Goal: Task Accomplishment & Management: Manage account settings

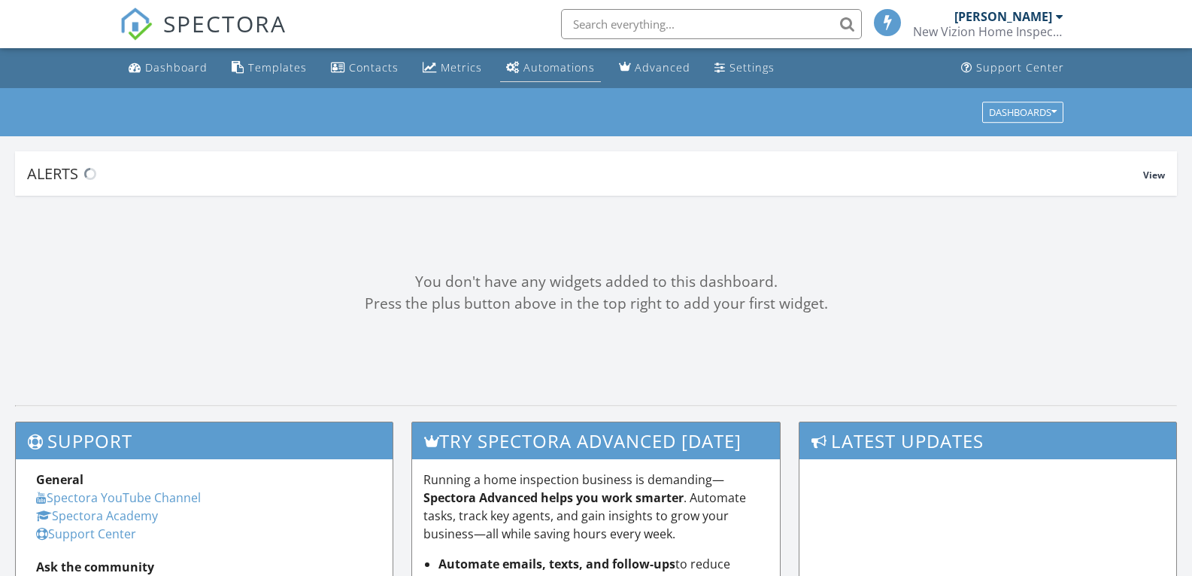
click at [547, 61] on div "Automations" at bounding box center [559, 67] width 71 height 14
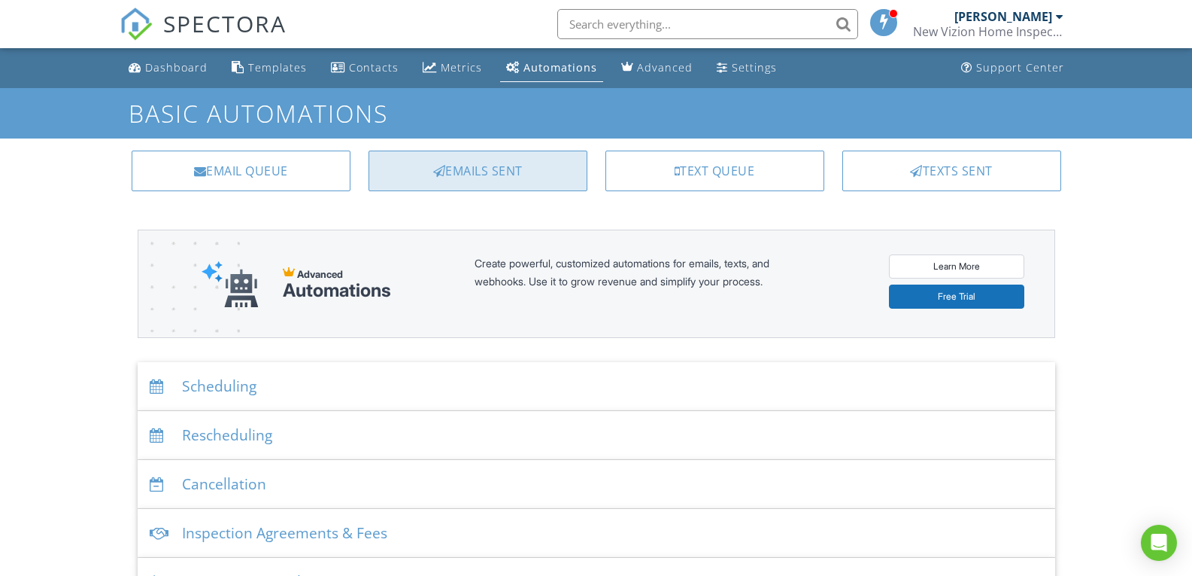
click at [487, 162] on div "Emails Sent" at bounding box center [478, 170] width 219 height 41
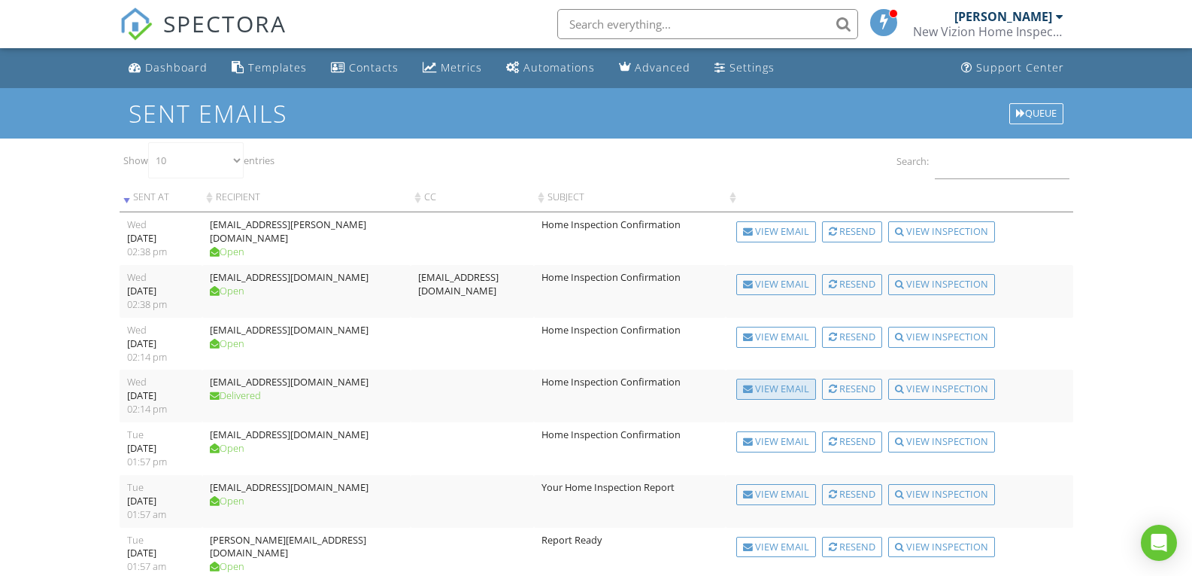
click at [774, 390] on div "View Email" at bounding box center [777, 388] width 80 height 21
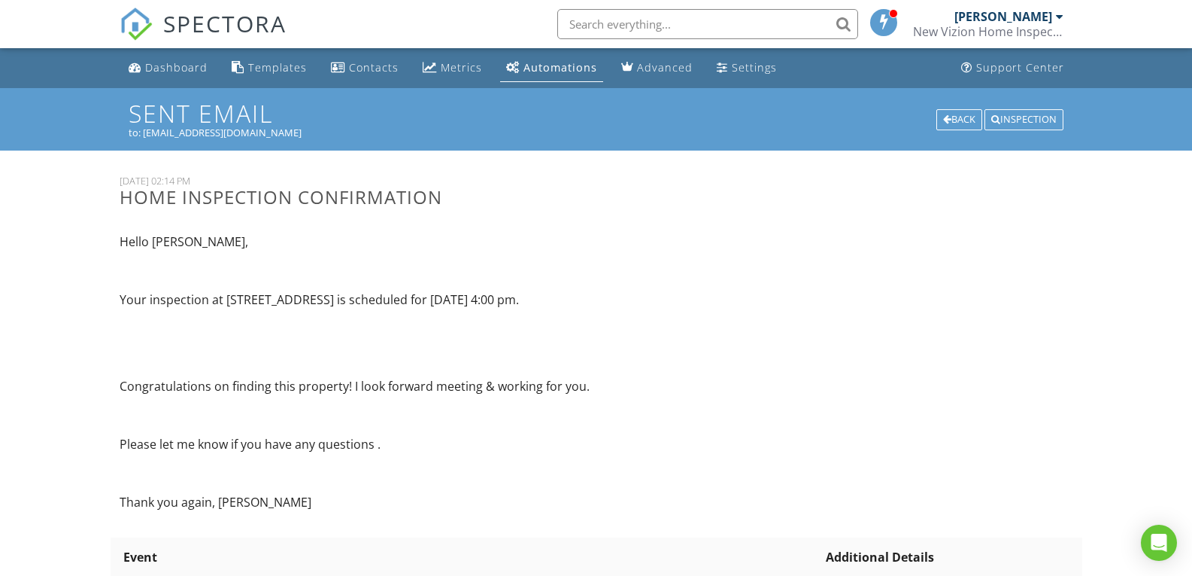
click at [553, 69] on div "Automations" at bounding box center [561, 67] width 74 height 14
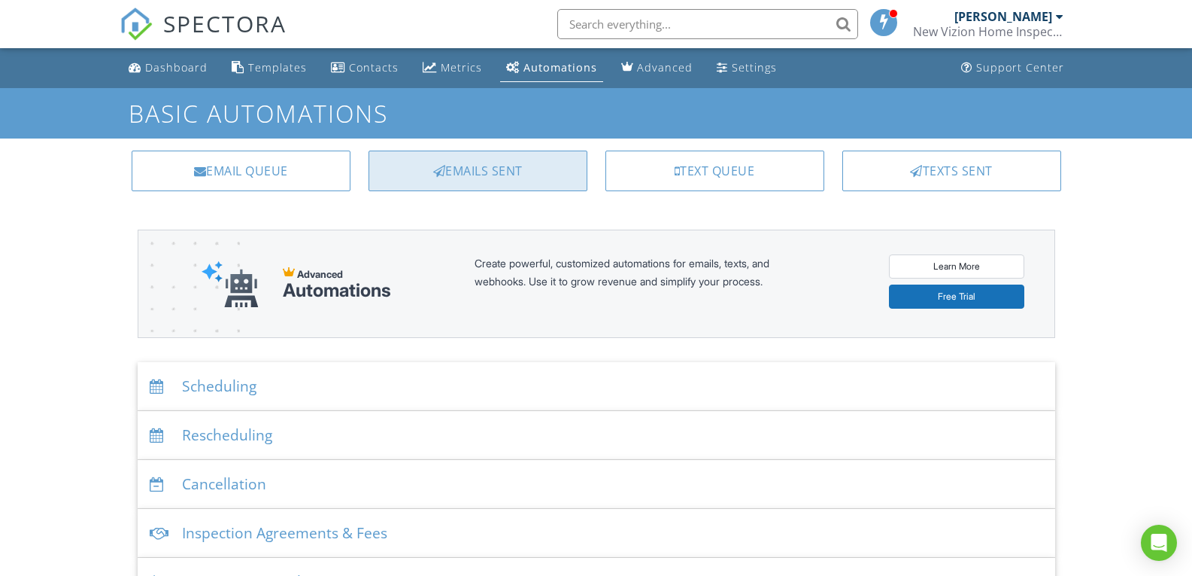
click at [550, 162] on div "Emails Sent" at bounding box center [478, 170] width 219 height 41
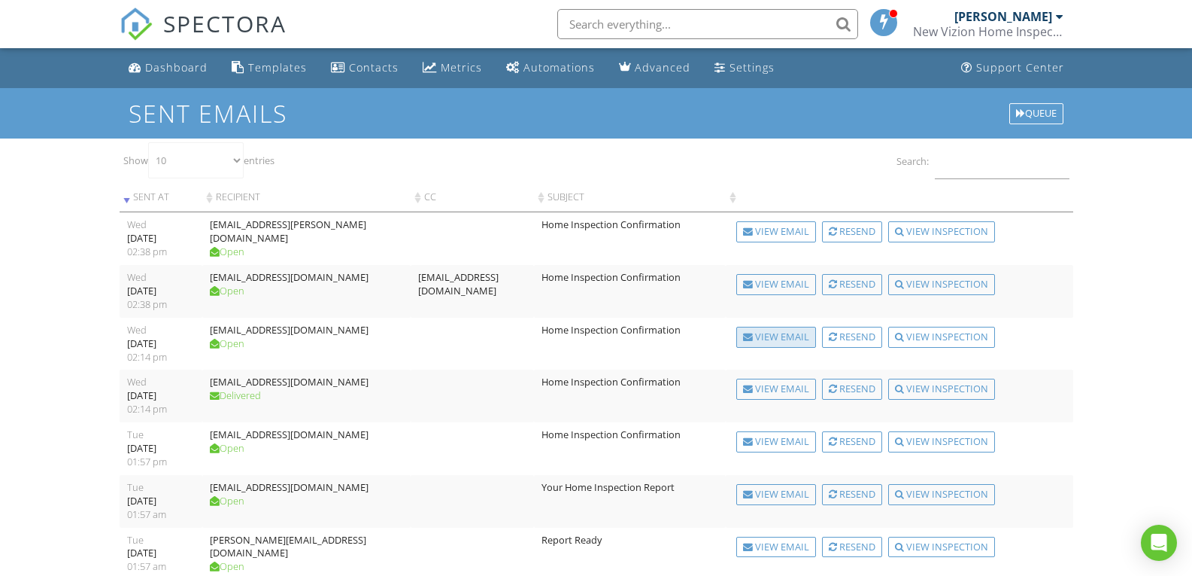
click at [764, 336] on div "View Email" at bounding box center [777, 337] width 80 height 21
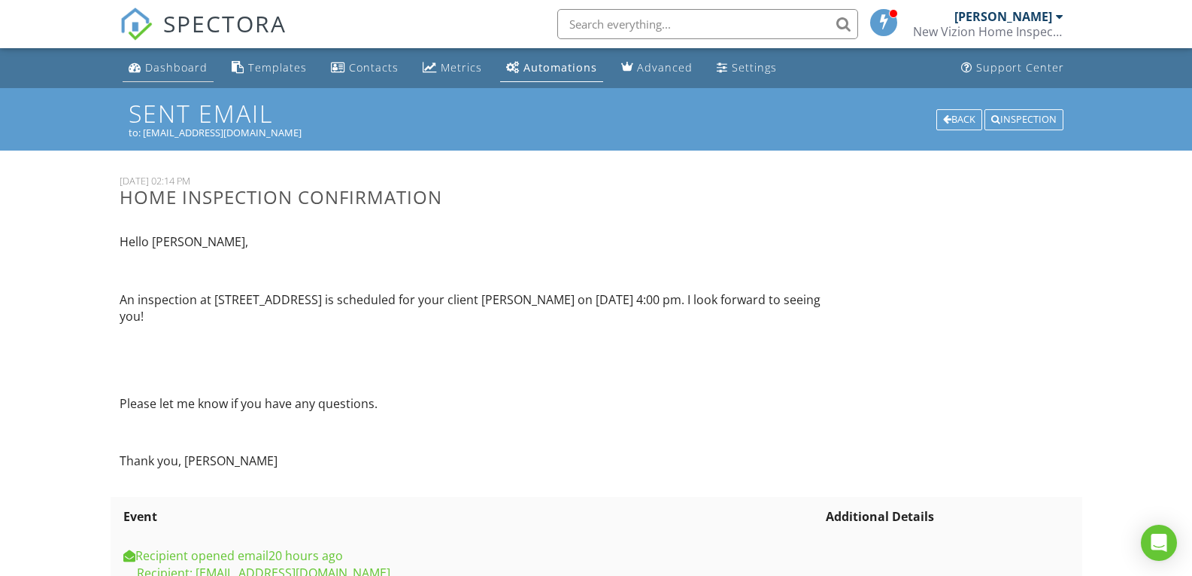
click at [173, 67] on div "Dashboard" at bounding box center [176, 67] width 62 height 14
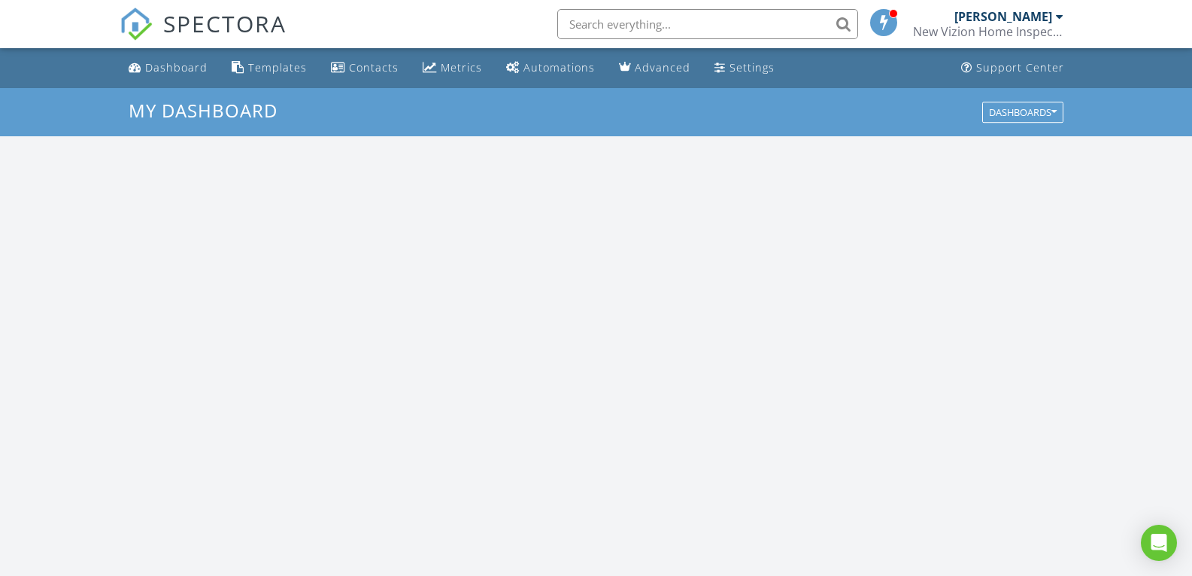
scroll to position [1393, 1216]
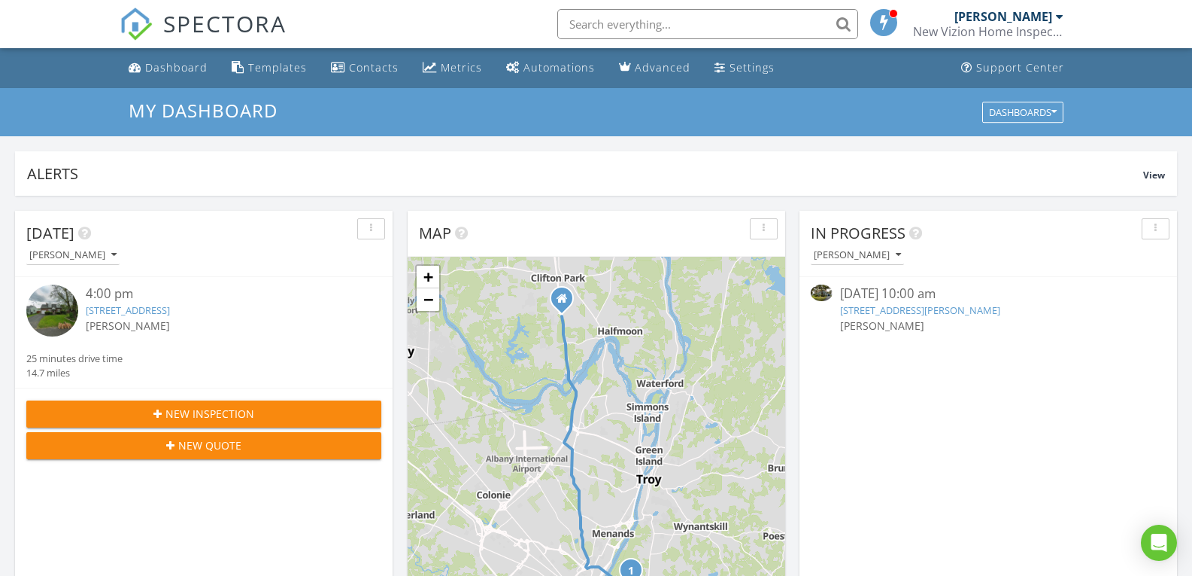
click at [858, 309] on link "703 Sanders Ave, Schenectady, NY 12302" at bounding box center [920, 310] width 160 height 14
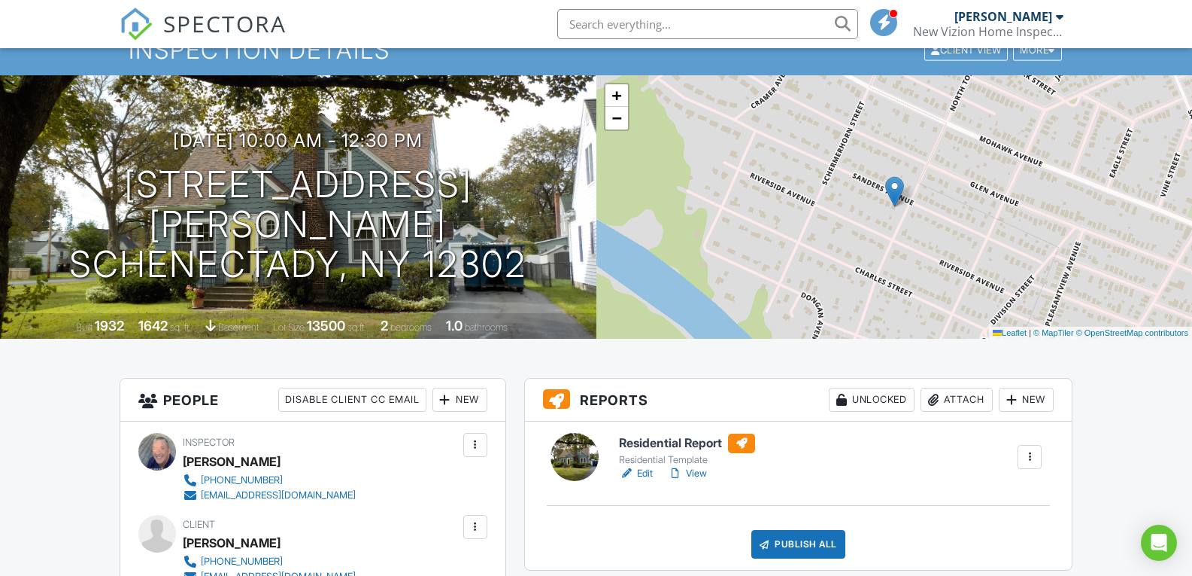
scroll to position [150, 0]
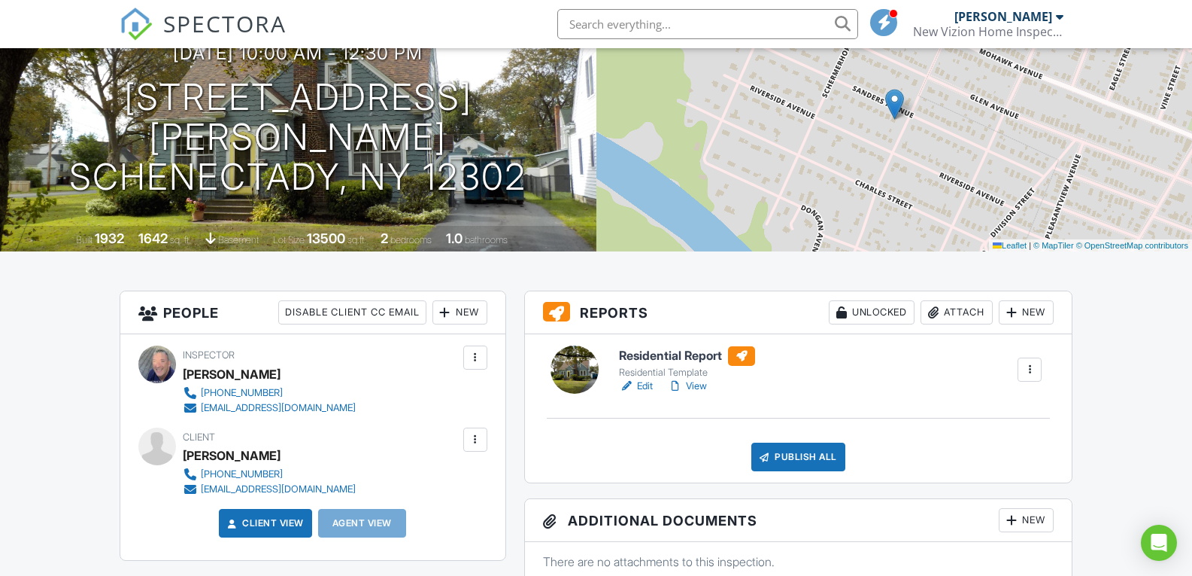
click at [650, 388] on link "Edit" at bounding box center [636, 385] width 34 height 15
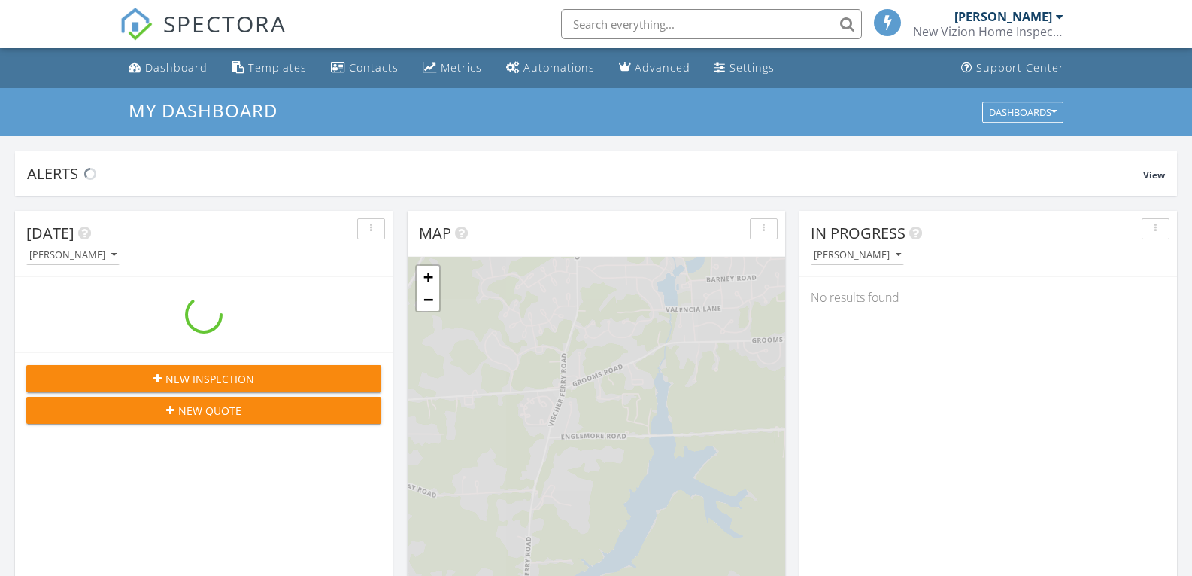
scroll to position [1393, 1216]
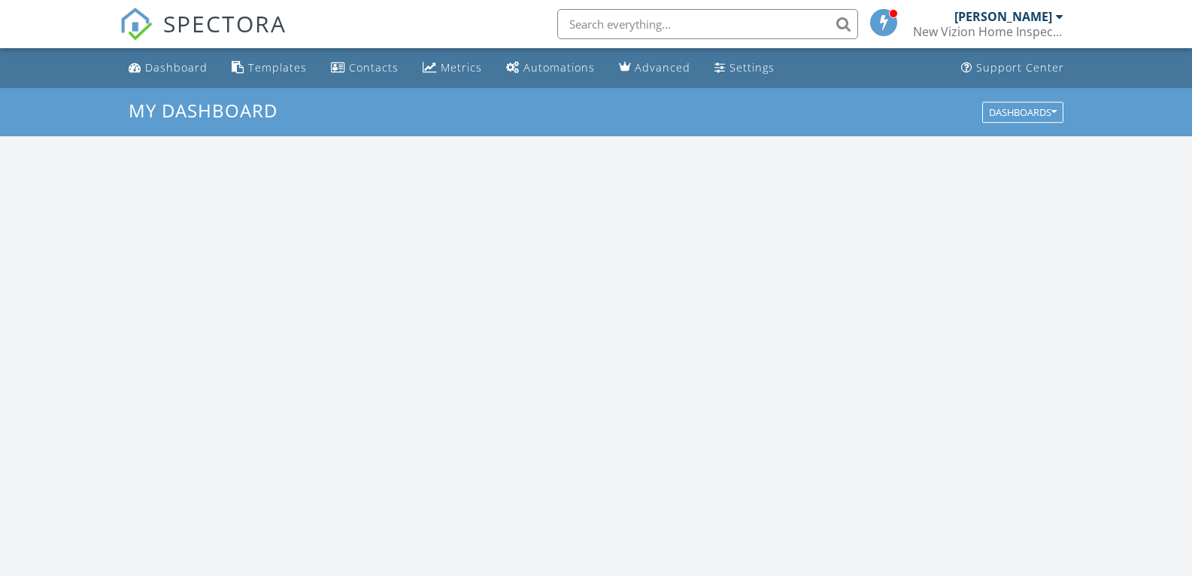
scroll to position [1393, 1216]
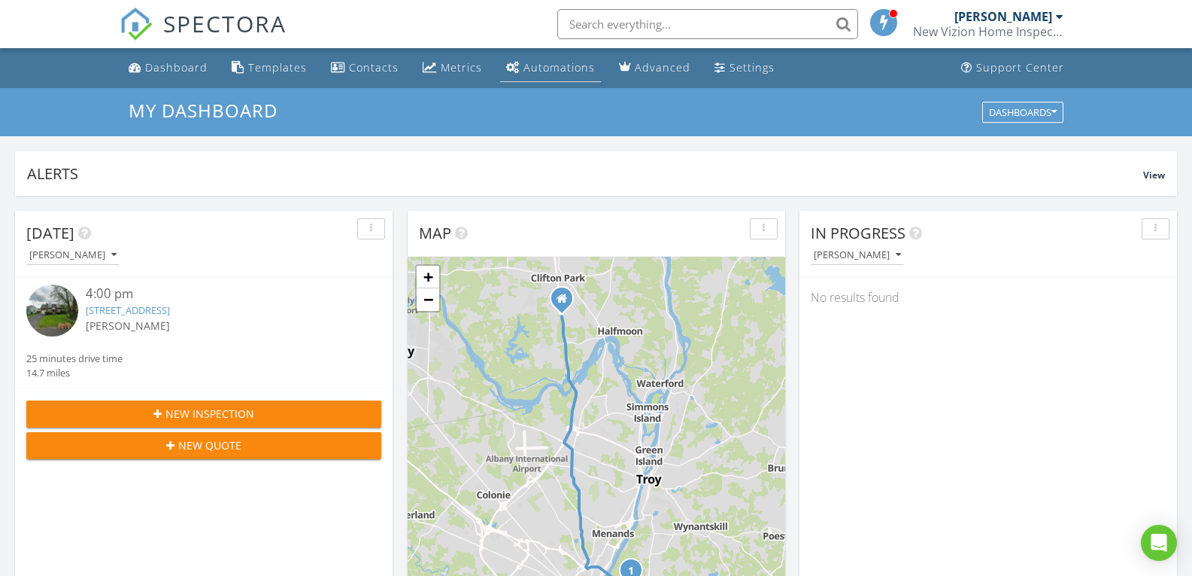
click at [524, 68] on div "Automations" at bounding box center [559, 67] width 71 height 14
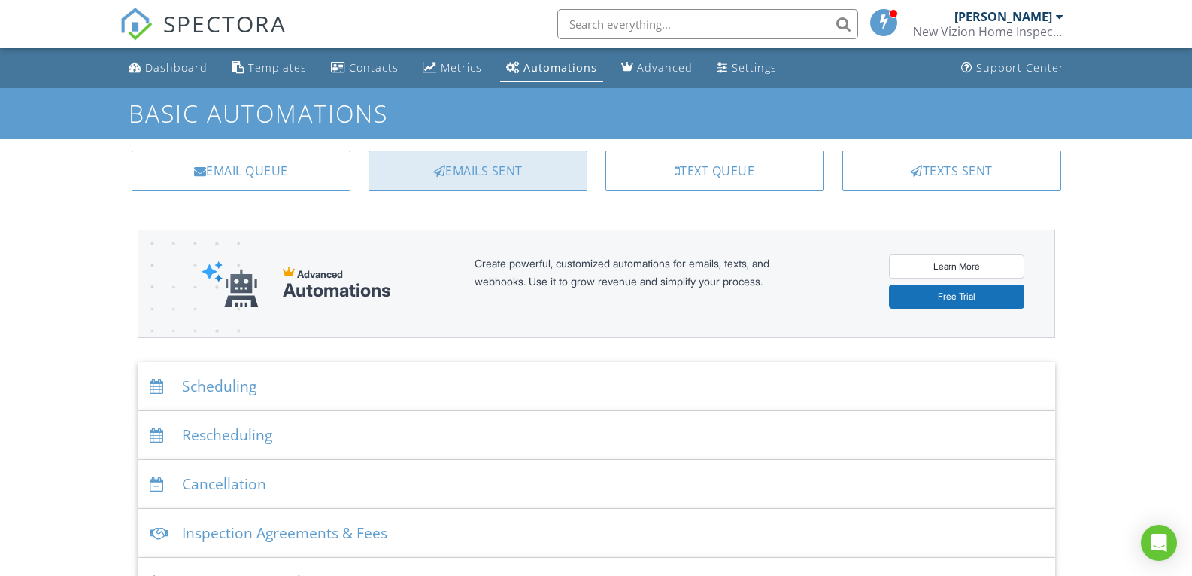
click at [506, 175] on div "Emails Sent" at bounding box center [478, 170] width 219 height 41
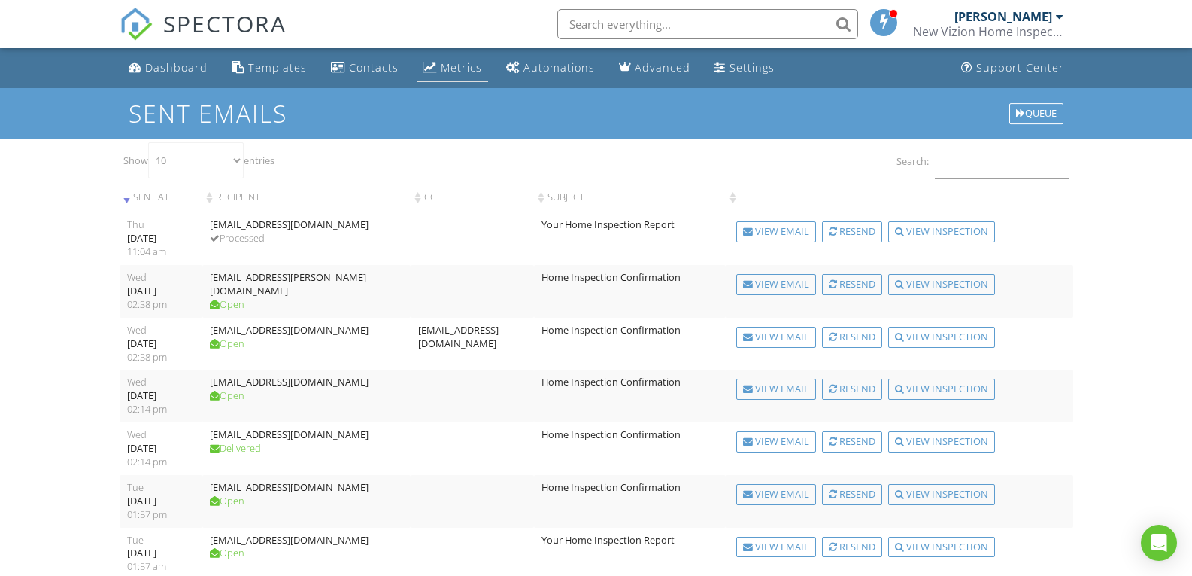
click at [448, 58] on link "Metrics" at bounding box center [452, 68] width 71 height 28
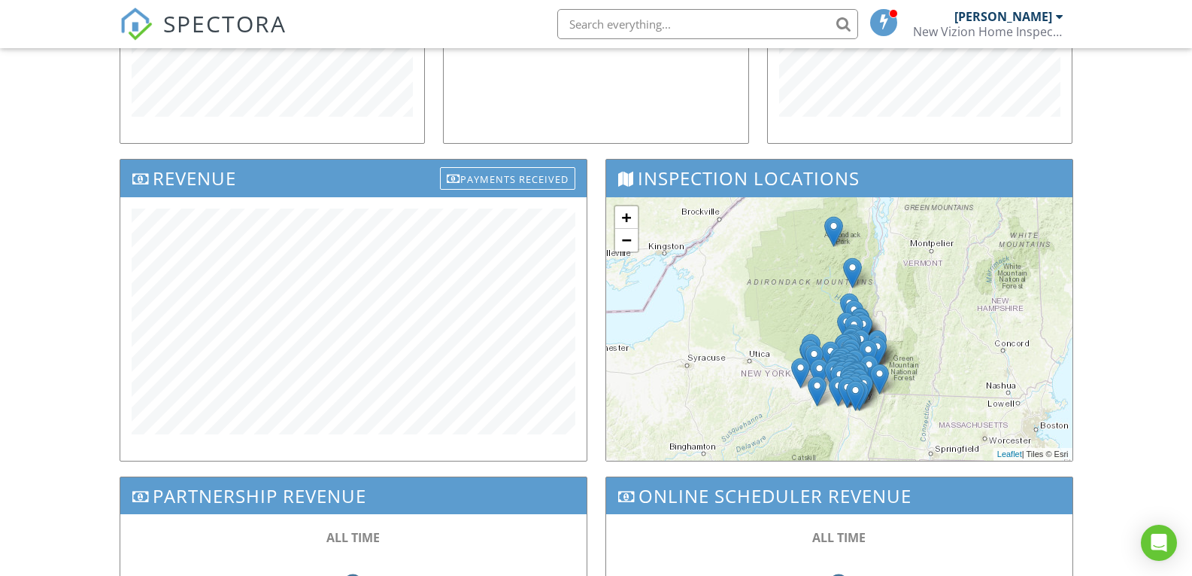
scroll to position [376, 0]
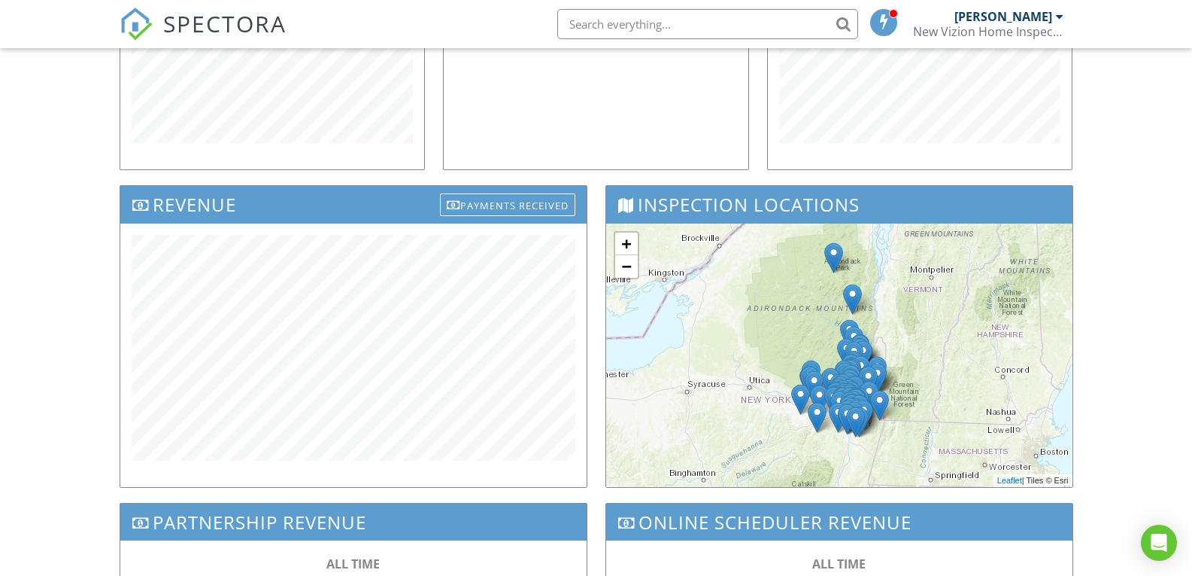
click at [834, 255] on img at bounding box center [834, 257] width 19 height 31
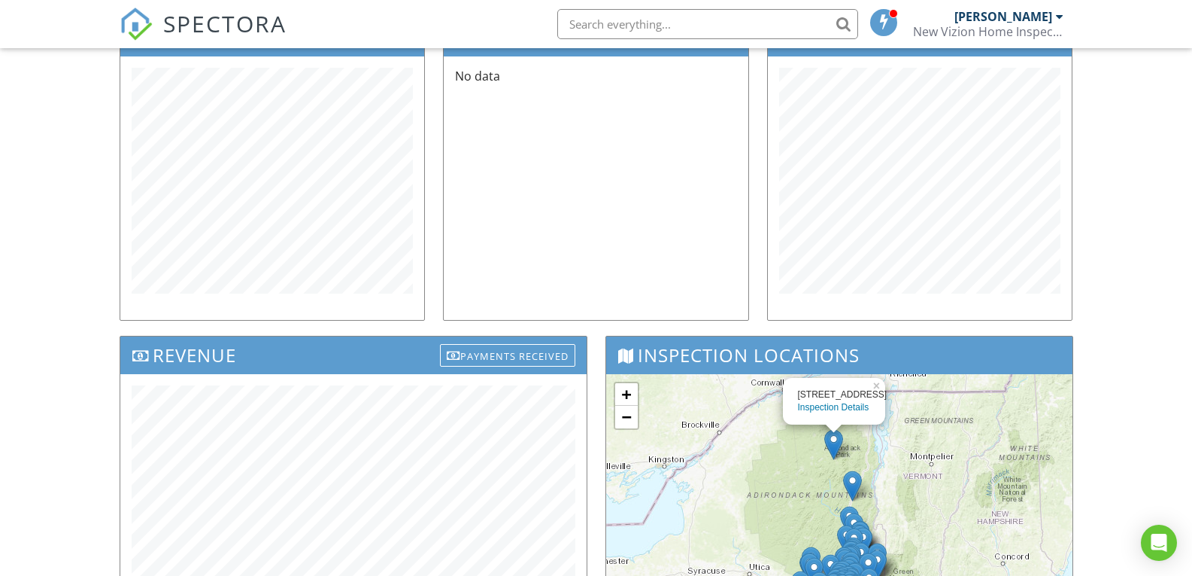
click at [728, 468] on div "11 Lambs Way Inspection Details × + − Leaflet | Tiles © Esri" at bounding box center [839, 505] width 466 height 263
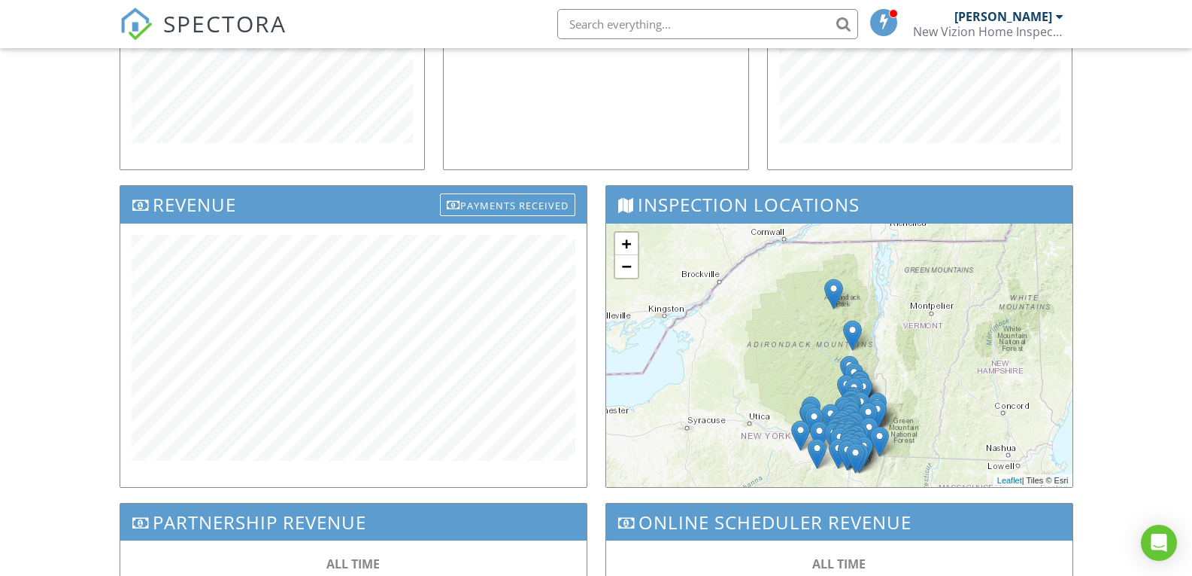
click at [854, 332] on img at bounding box center [852, 335] width 19 height 31
click at [850, 298] on link "Inspection Details" at bounding box center [843, 298] width 71 height 11
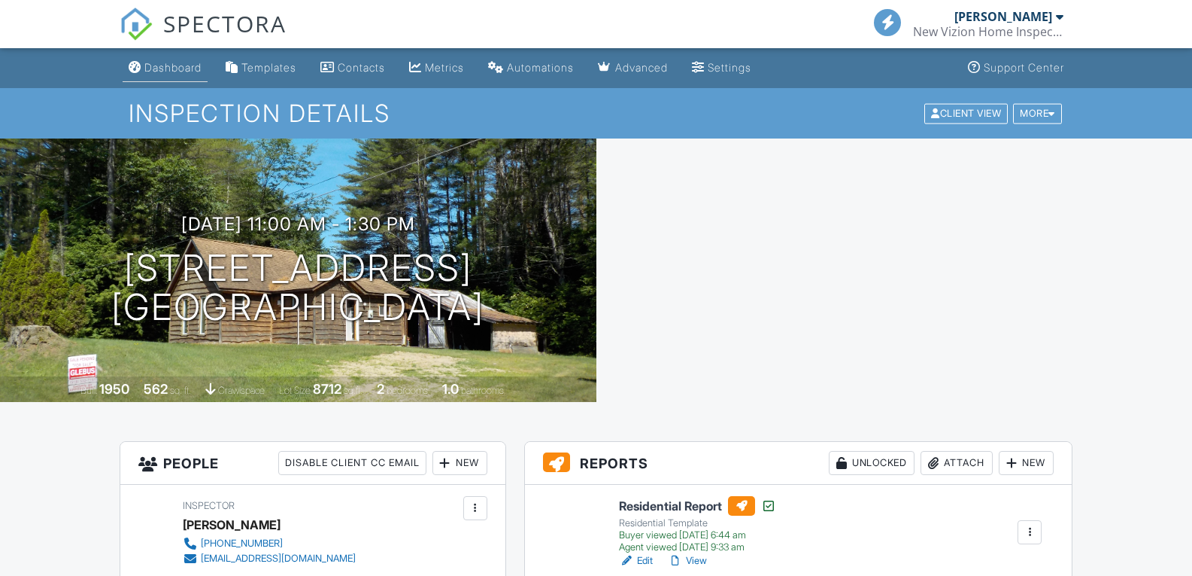
click at [170, 65] on div "Dashboard" at bounding box center [172, 67] width 57 height 13
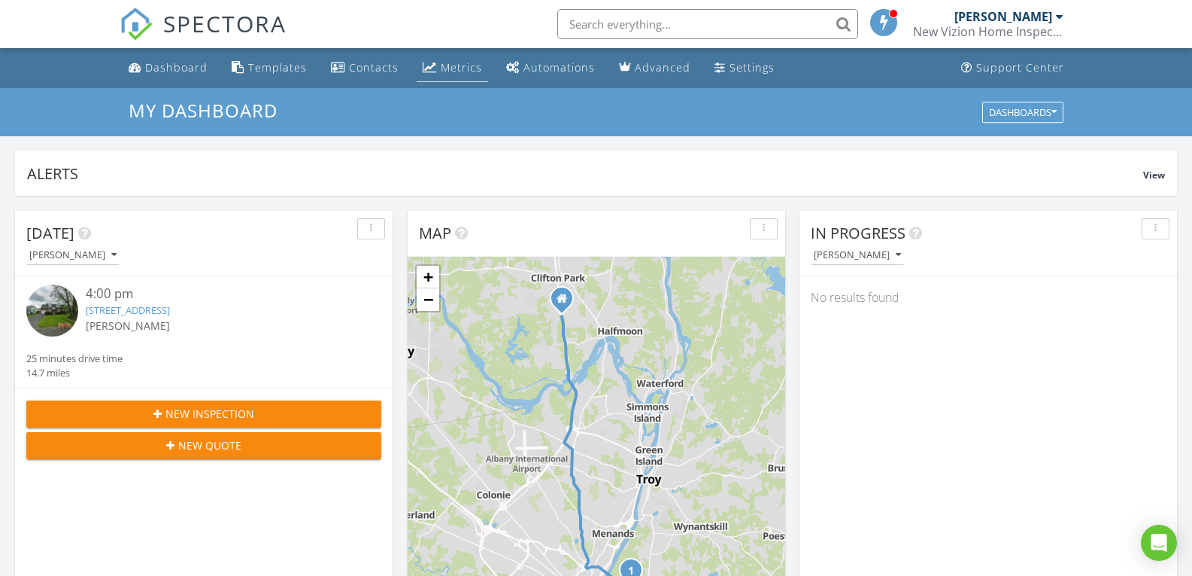
click at [451, 68] on div "Metrics" at bounding box center [461, 67] width 41 height 14
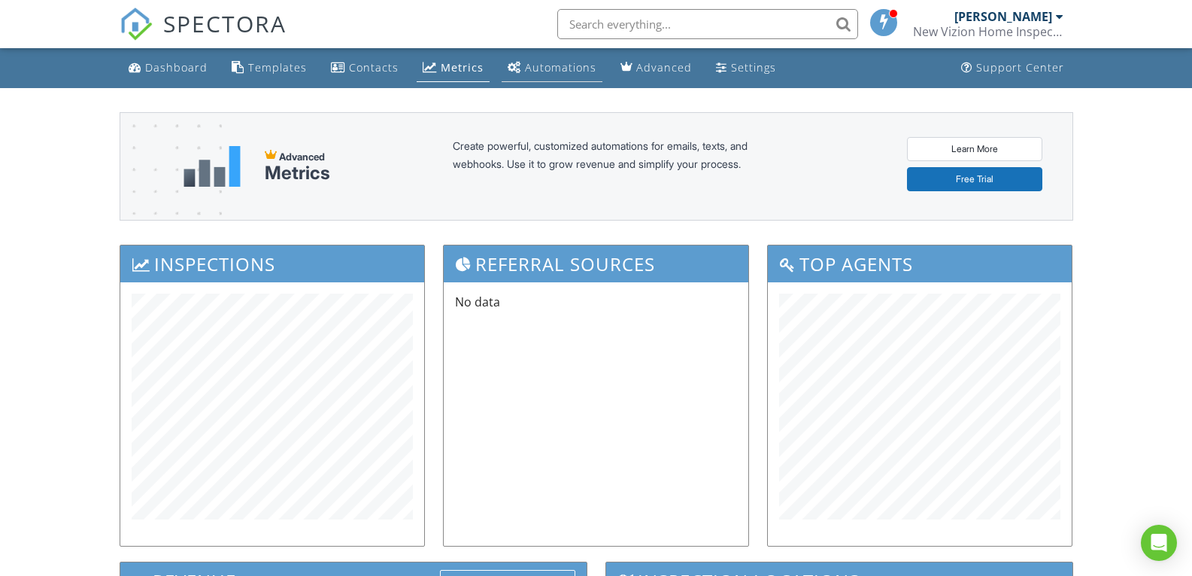
click at [548, 71] on div "Automations" at bounding box center [560, 67] width 71 height 14
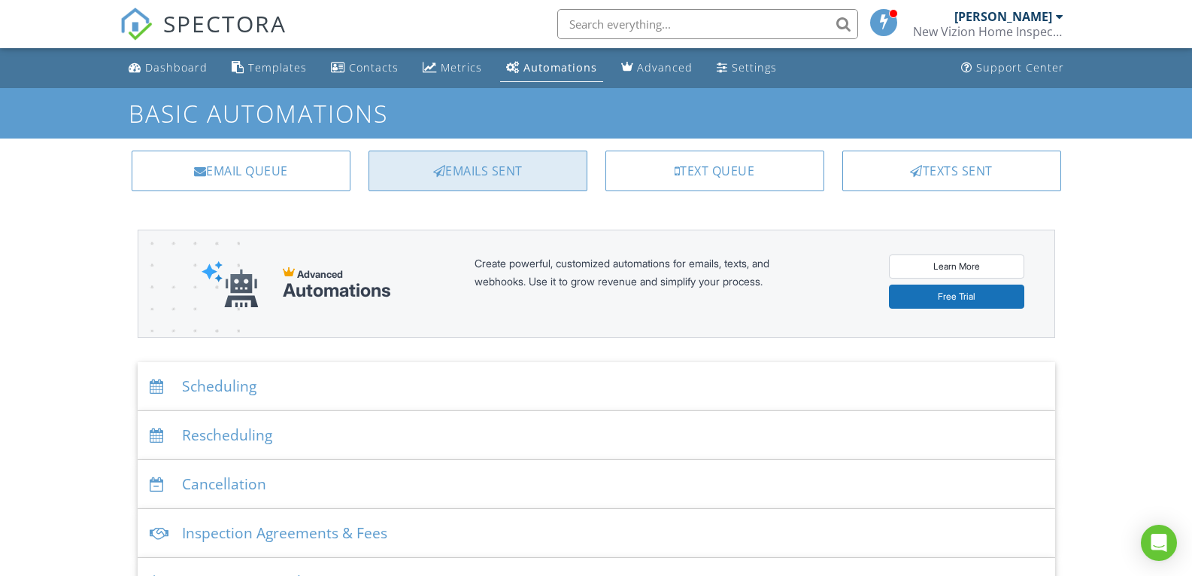
click at [424, 170] on div "Emails Sent" at bounding box center [478, 170] width 219 height 41
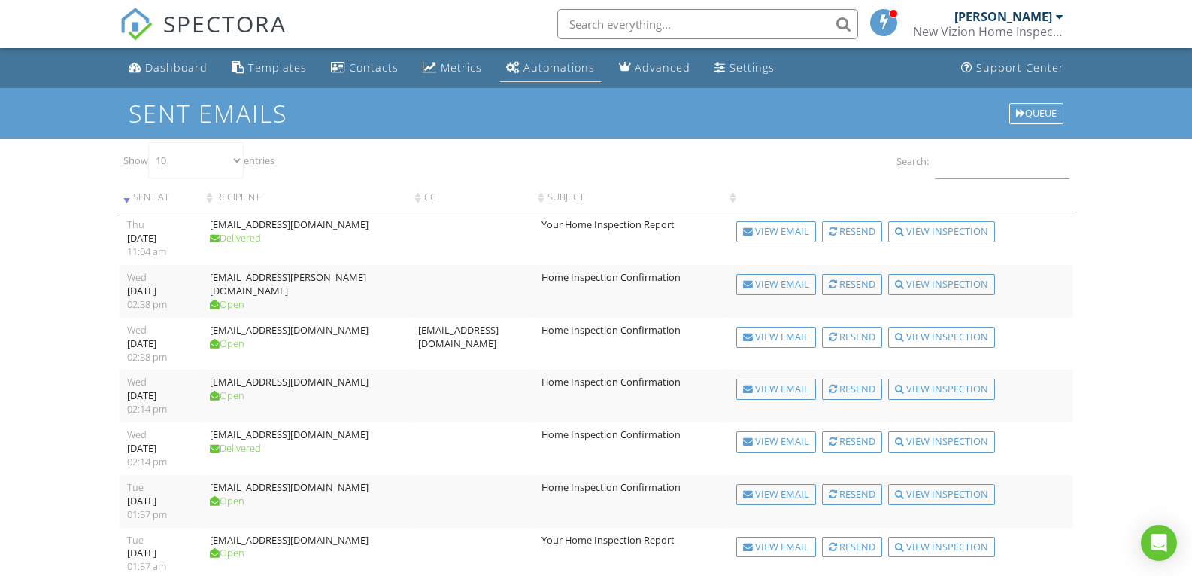
click at [560, 67] on div "Automations" at bounding box center [559, 67] width 71 height 14
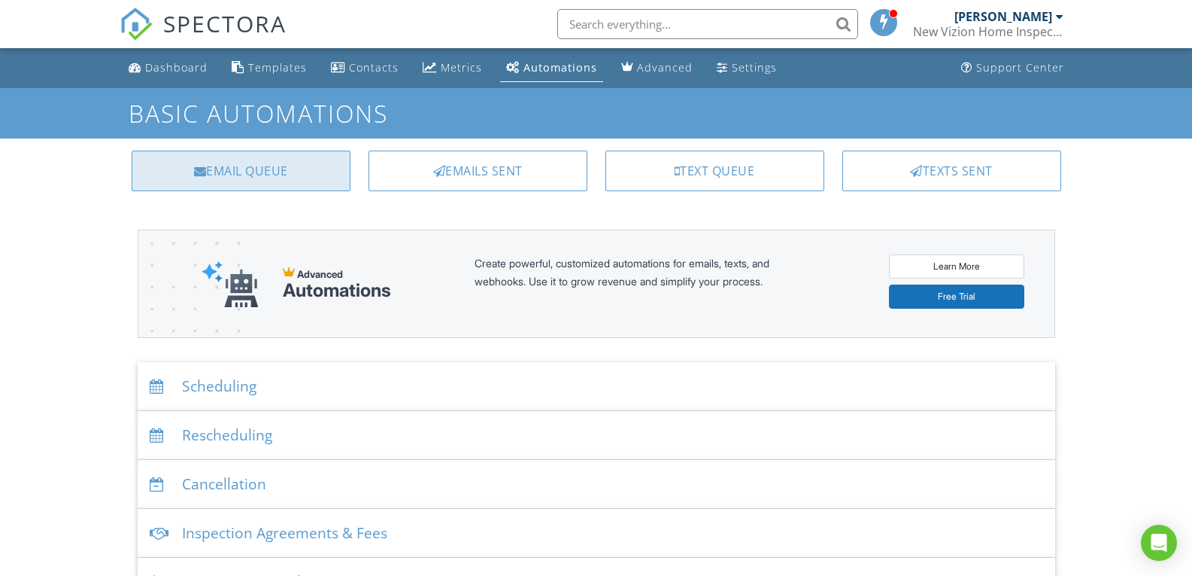
click at [238, 167] on div "Email Queue" at bounding box center [241, 170] width 219 height 41
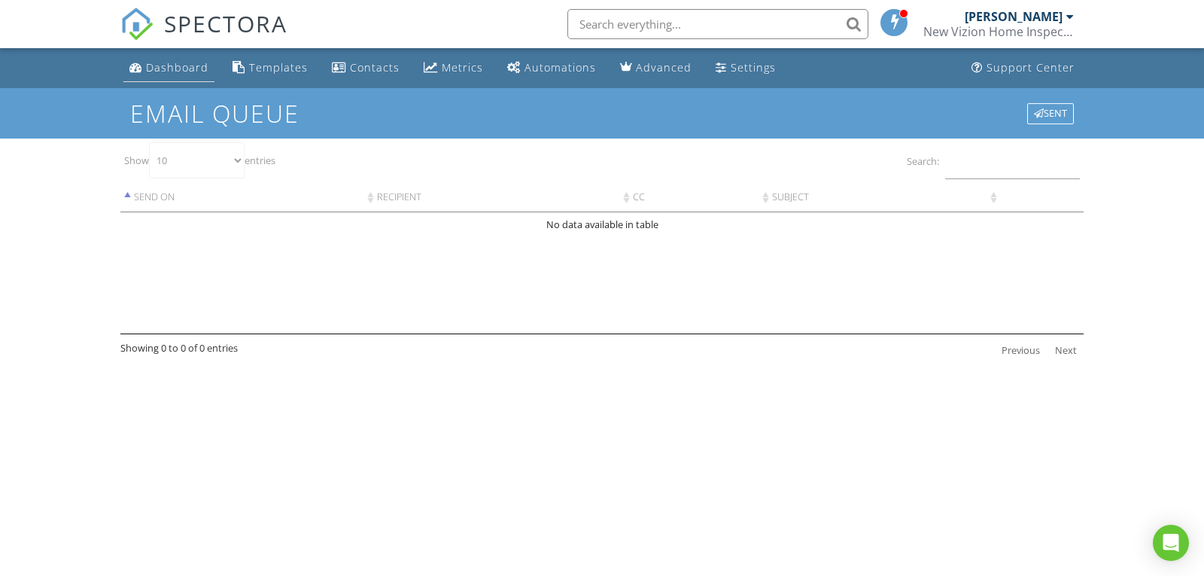
click at [193, 68] on div "Dashboard" at bounding box center [177, 67] width 62 height 14
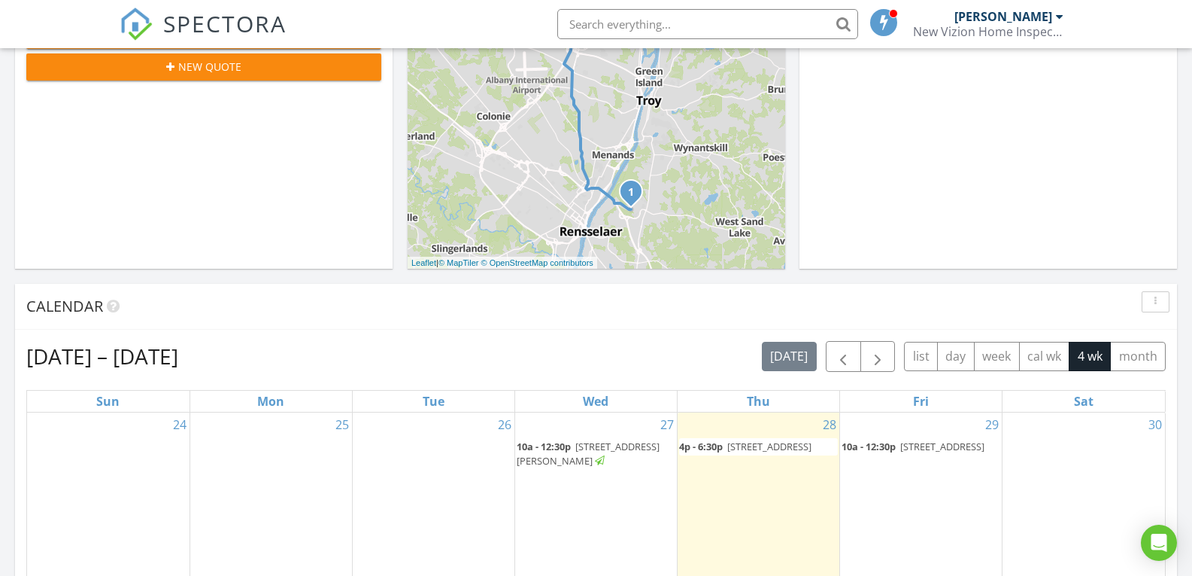
scroll to position [75, 0]
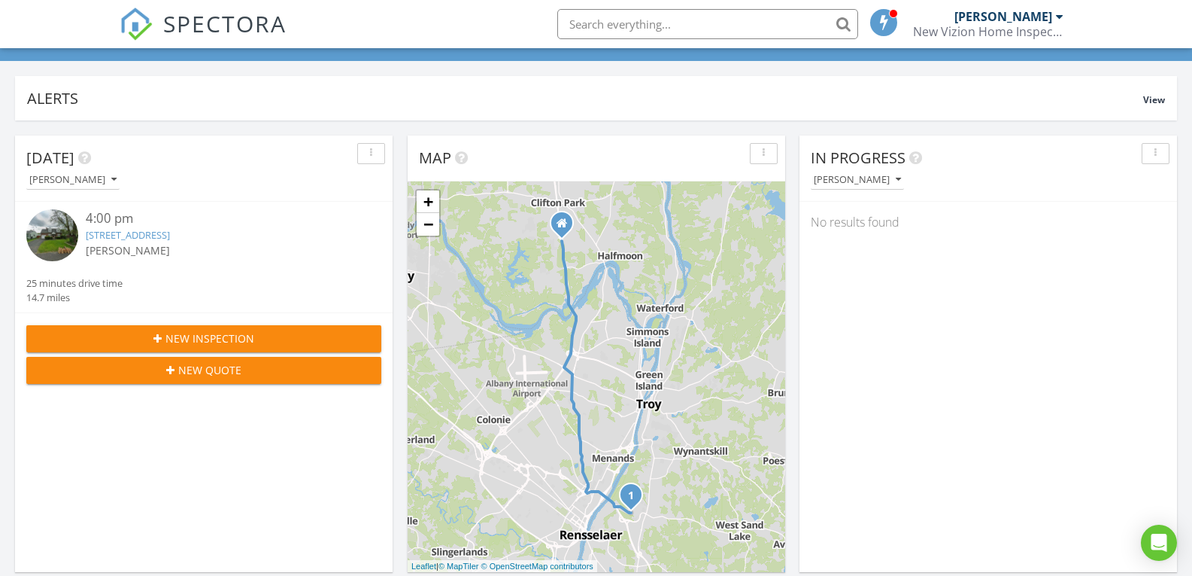
click at [1019, 17] on div "[PERSON_NAME]" at bounding box center [1004, 16] width 98 height 15
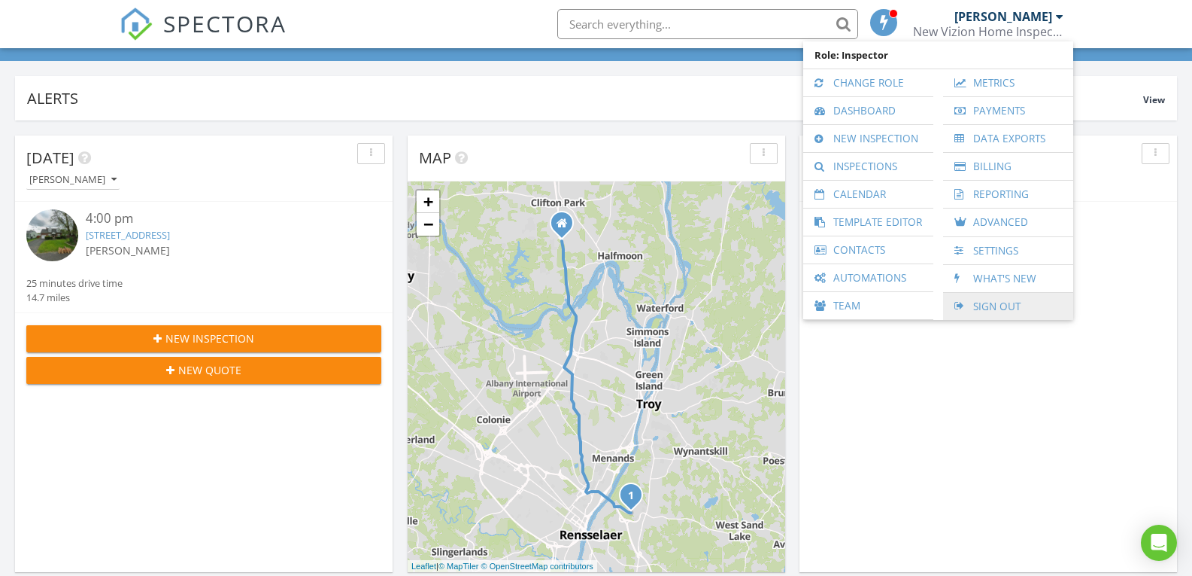
click at [992, 305] on link "Sign Out" at bounding box center [1008, 306] width 115 height 27
